Goal: Task Accomplishment & Management: Use online tool/utility

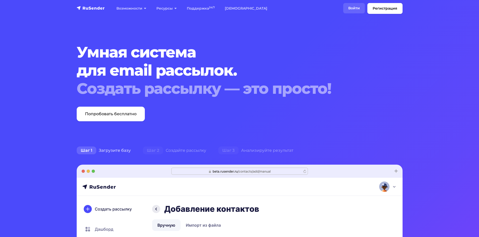
click at [346, 7] on link "Войти" at bounding box center [355, 8] width 22 height 10
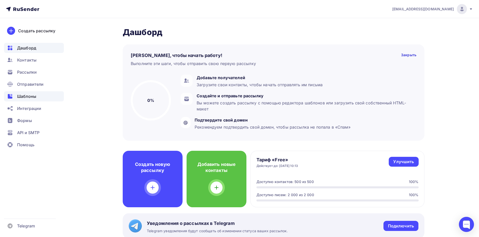
click at [36, 96] on div "Шаблоны" at bounding box center [34, 96] width 60 height 10
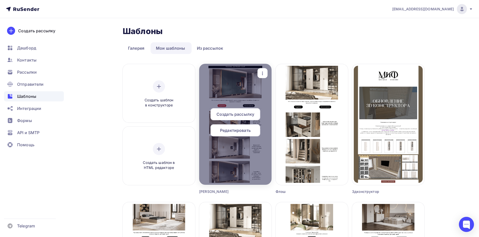
click at [243, 91] on div at bounding box center [235, 124] width 72 height 121
click at [245, 128] on span "Редактировать" at bounding box center [235, 130] width 31 height 6
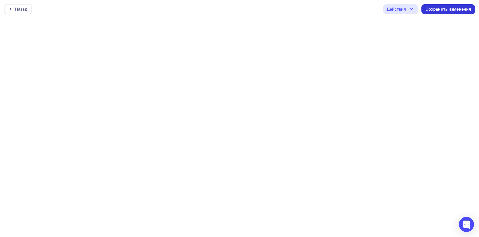
click at [429, 6] on div "Сохранить изменения" at bounding box center [449, 9] width 54 height 10
